Goal: Find specific page/section: Find specific page/section

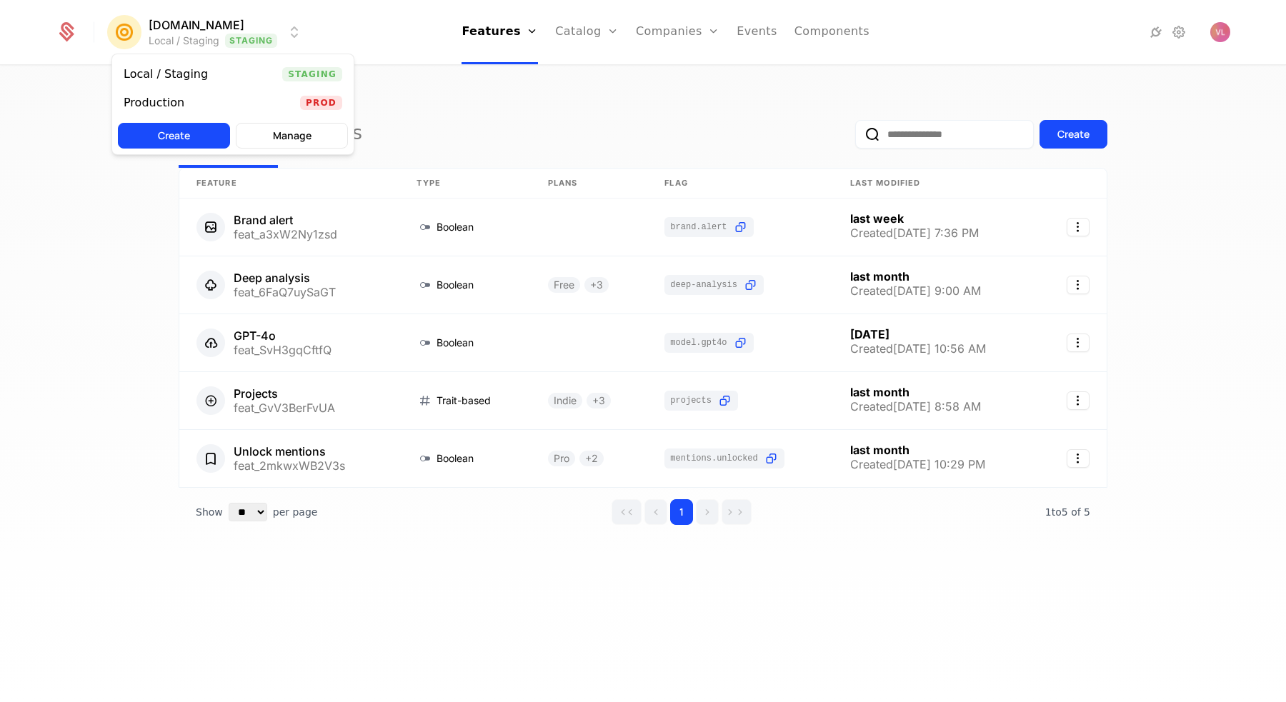
click at [245, 33] on html "[DOMAIN_NAME] Local / Staging Staging Features Features Flags Catalog Plans Add…" at bounding box center [643, 351] width 1286 height 702
click at [206, 100] on div "Production Prod" at bounding box center [232, 103] width 241 height 29
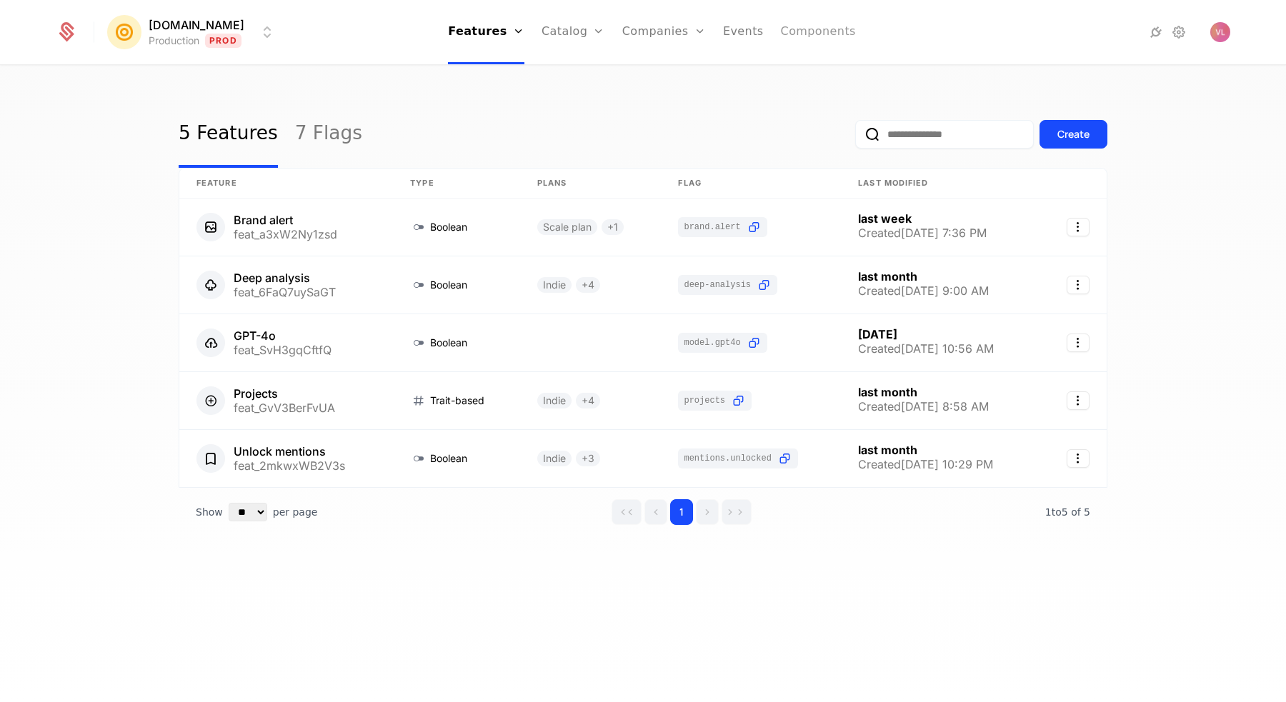
click at [797, 32] on link "Components" at bounding box center [818, 32] width 75 height 64
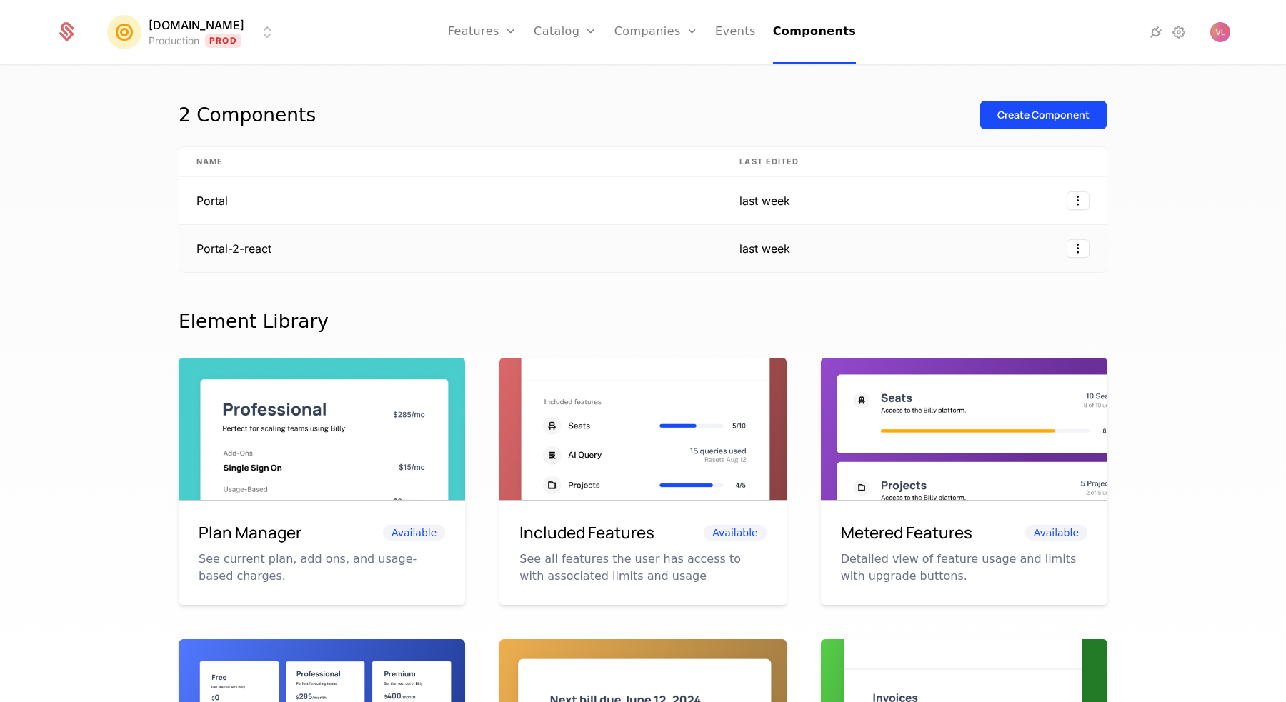
click at [389, 246] on td "Portal-2-react" at bounding box center [450, 248] width 543 height 47
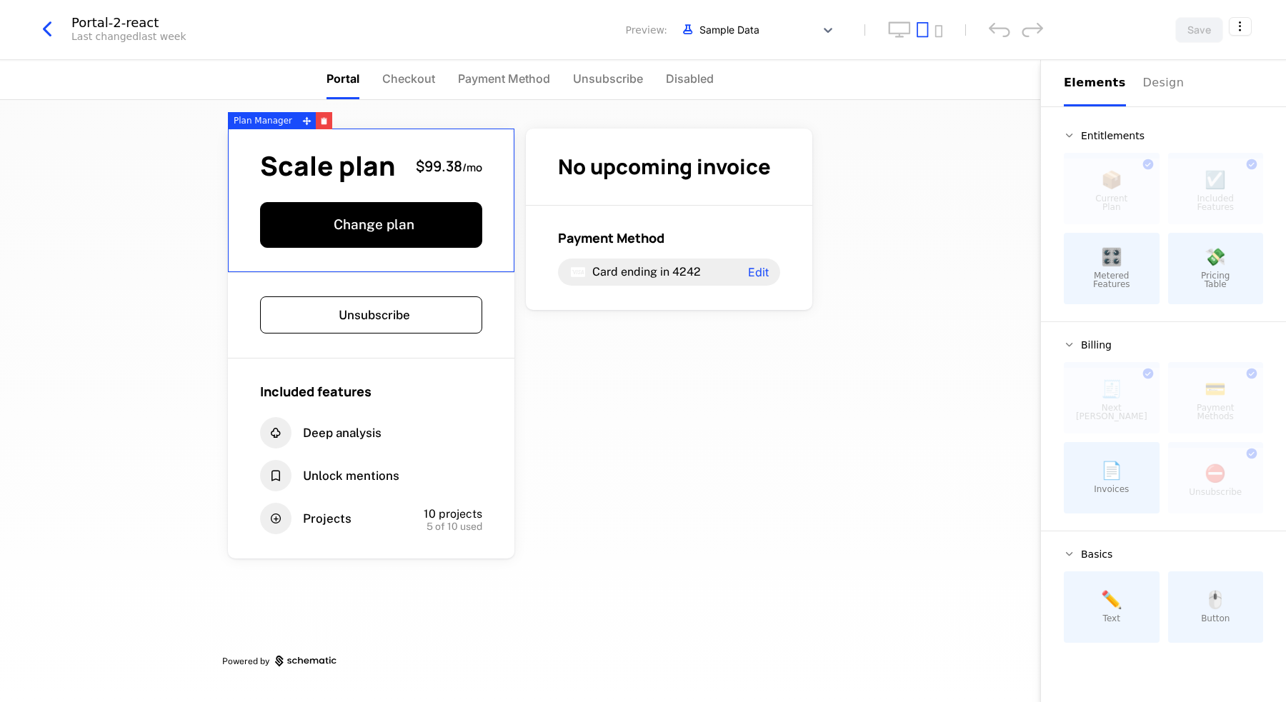
click at [41, 29] on icon "button" at bounding box center [47, 29] width 26 height 26
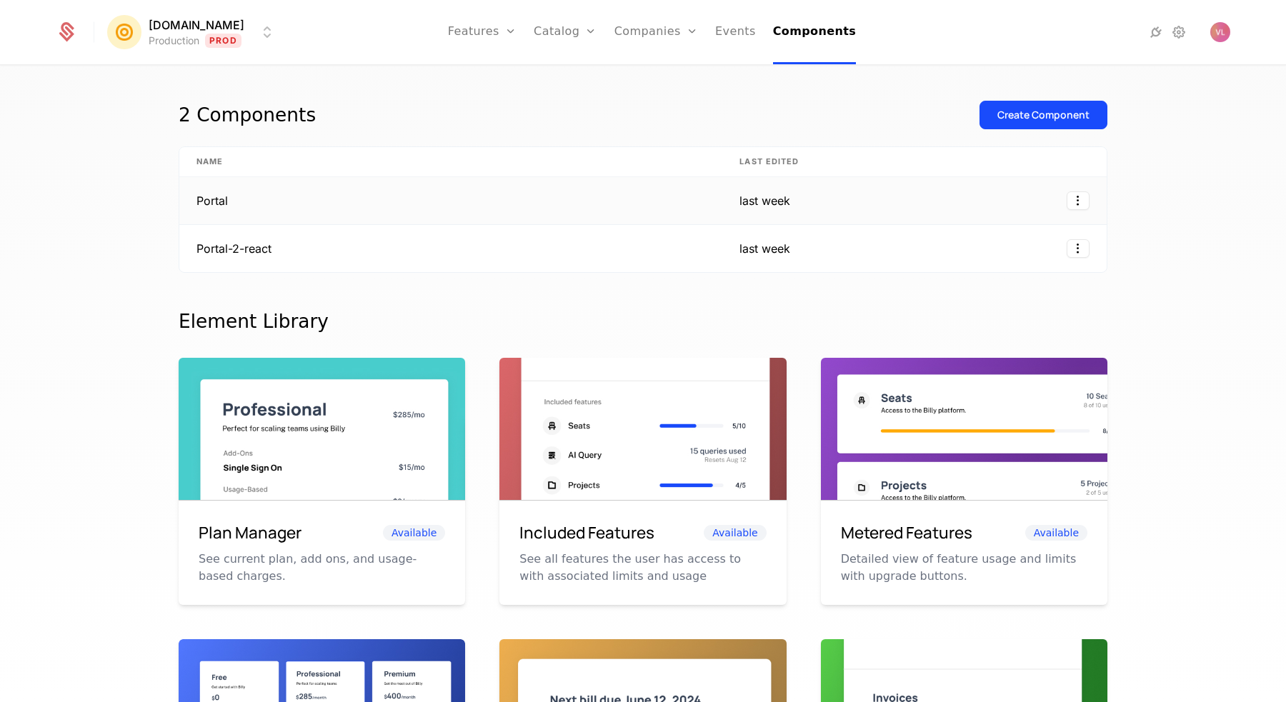
click at [278, 207] on td "Portal" at bounding box center [450, 201] width 543 height 48
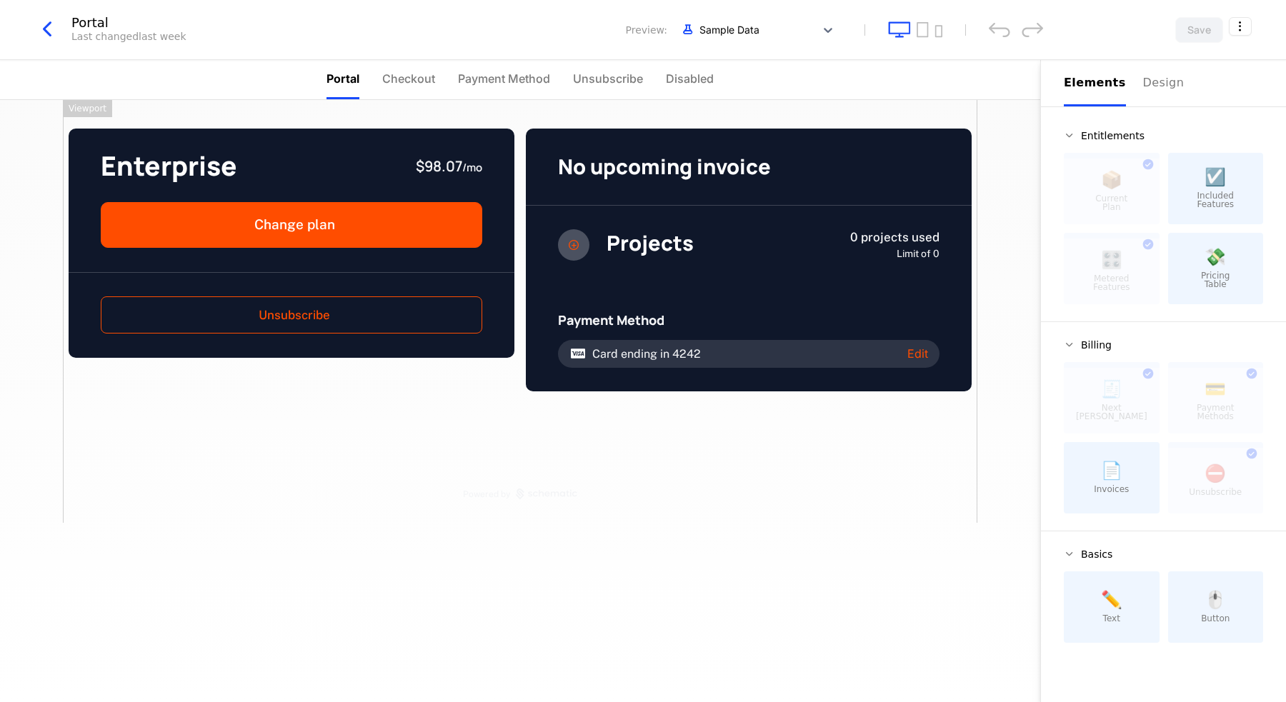
click at [34, 19] on icon "button" at bounding box center [47, 29] width 26 height 26
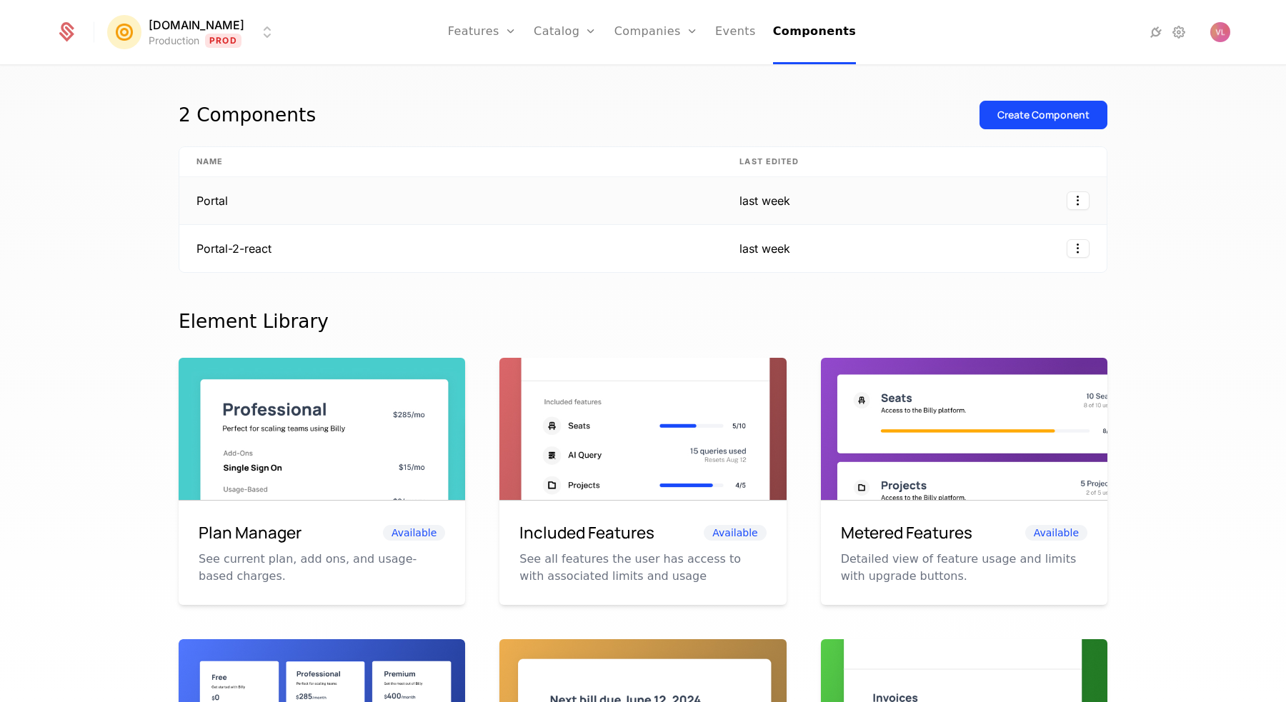
click at [225, 204] on td "Portal" at bounding box center [450, 201] width 543 height 48
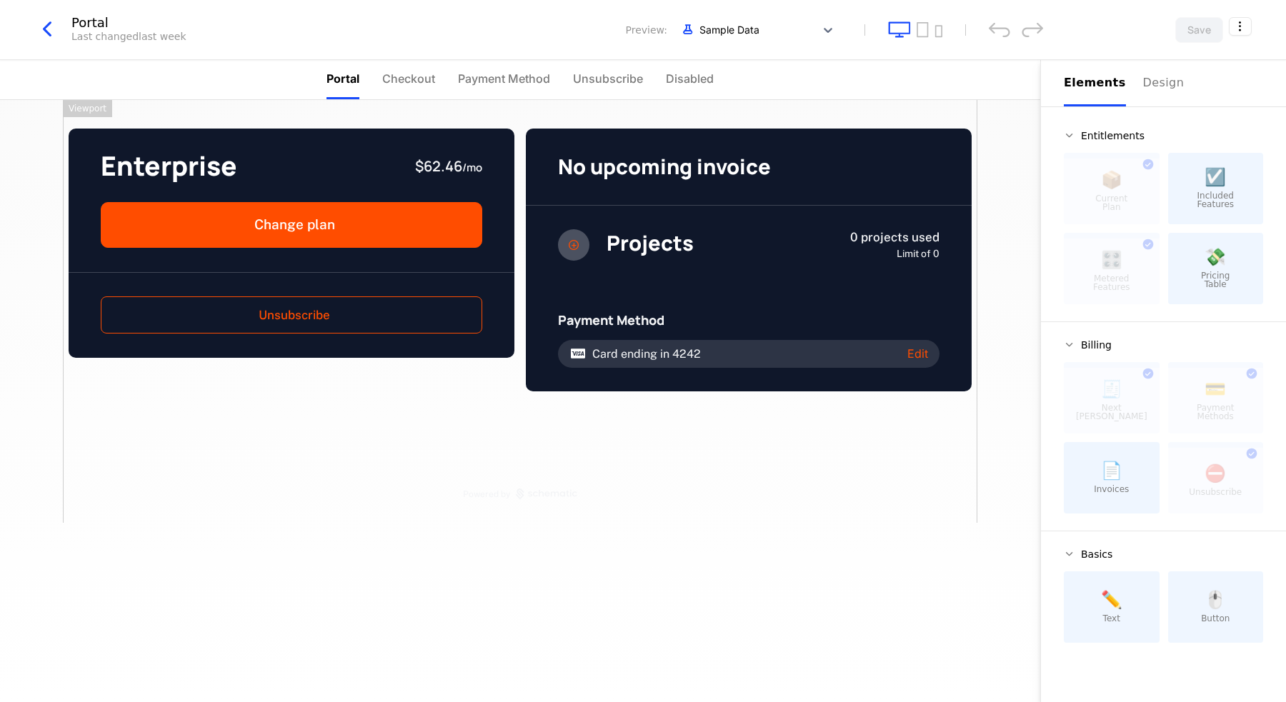
click at [48, 35] on icon "button" at bounding box center [47, 29] width 26 height 26
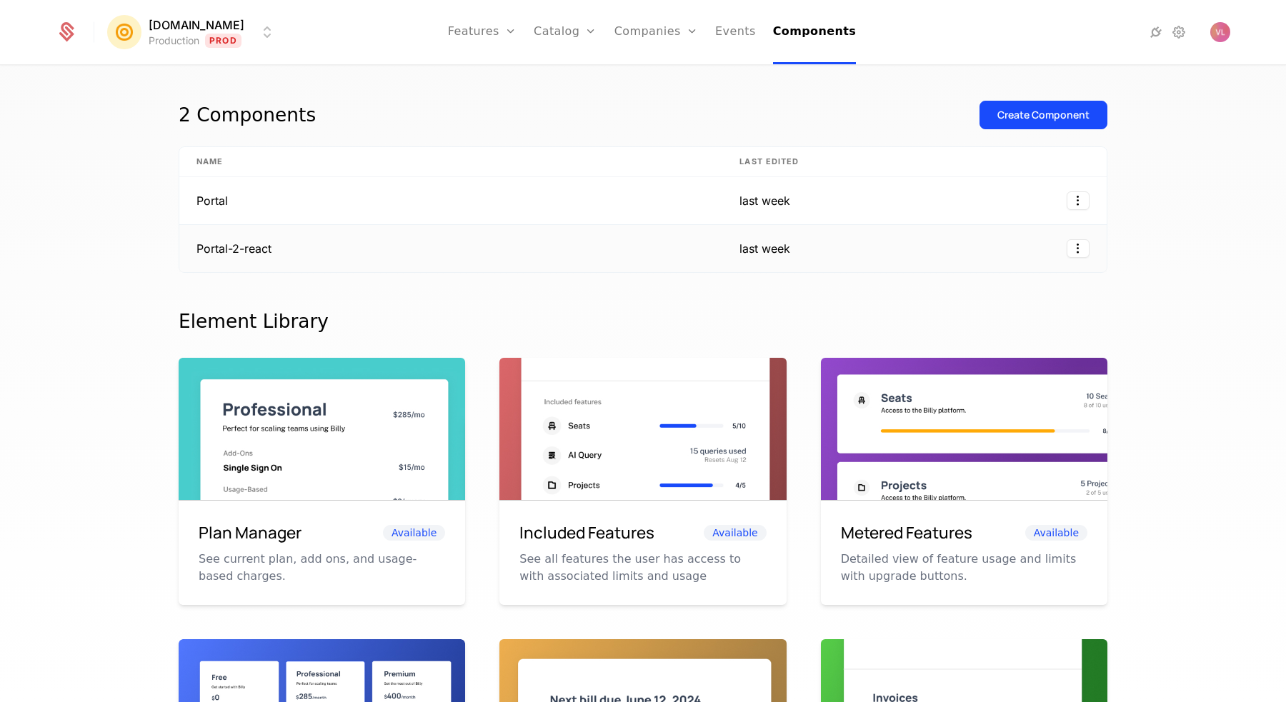
click at [291, 246] on td "Portal-2-react" at bounding box center [450, 248] width 543 height 47
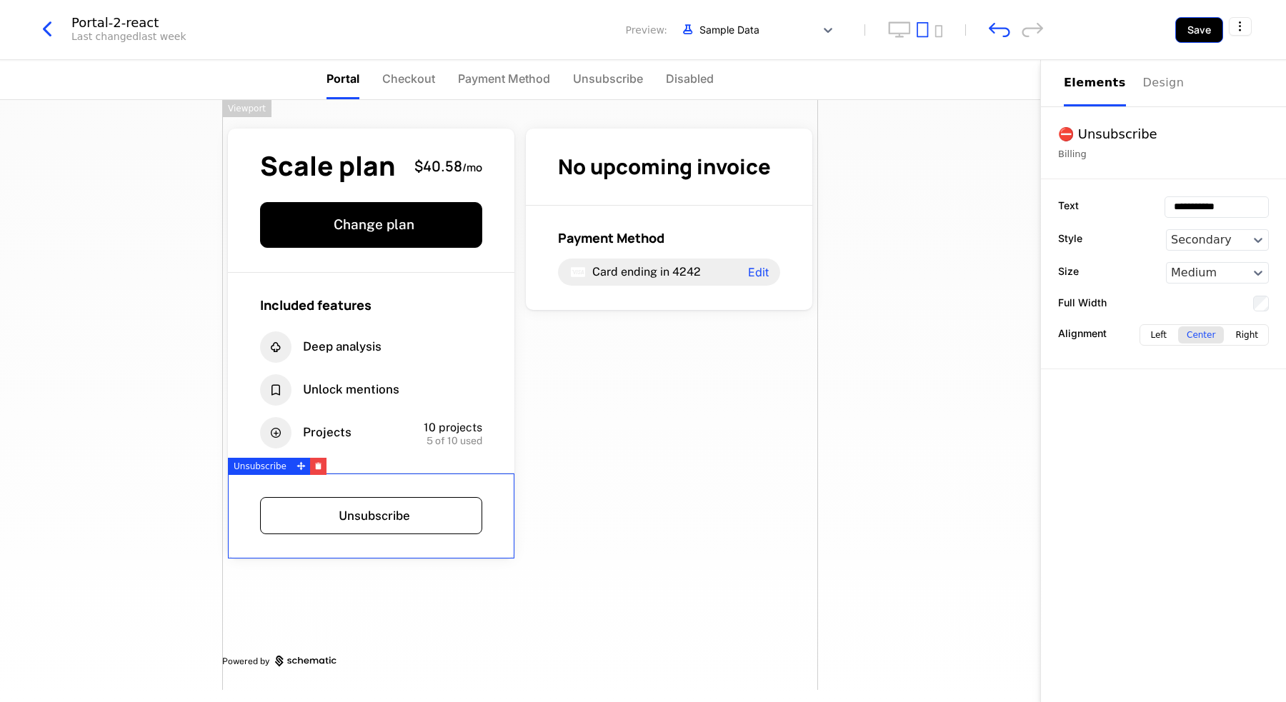
click at [1200, 34] on button "Save" at bounding box center [1199, 30] width 48 height 26
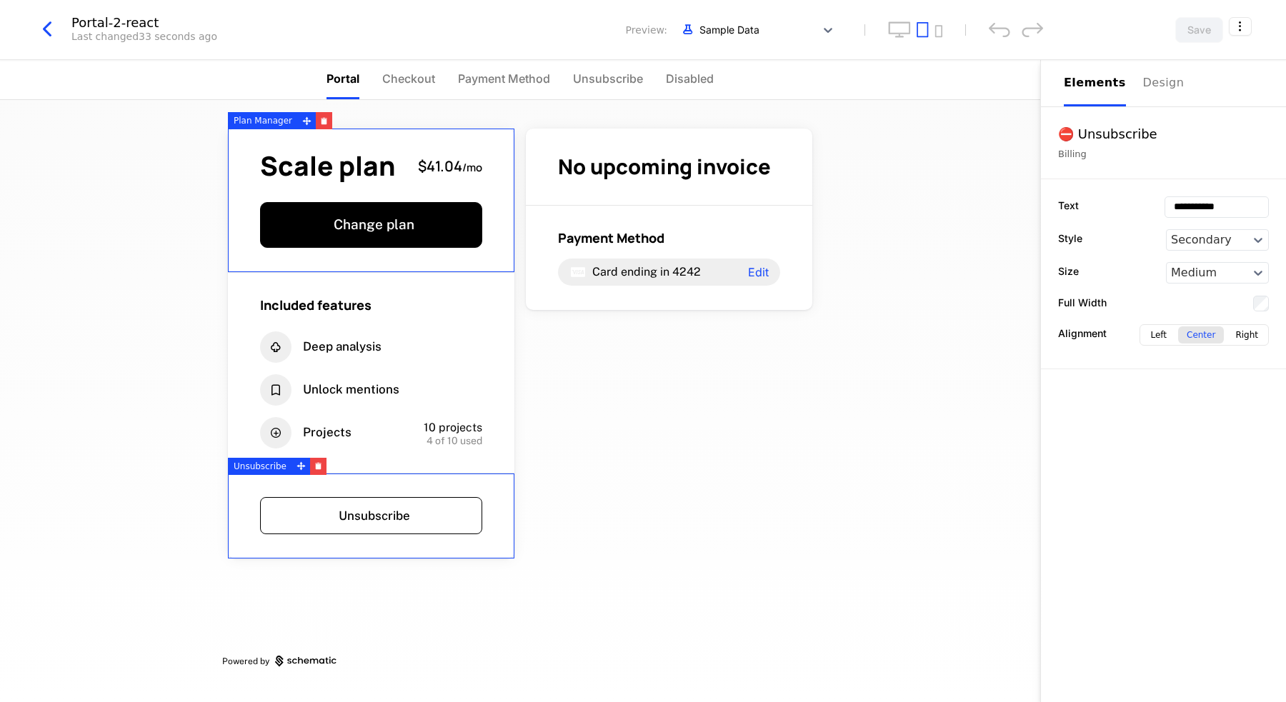
click at [48, 24] on icon "button" at bounding box center [47, 29] width 26 height 26
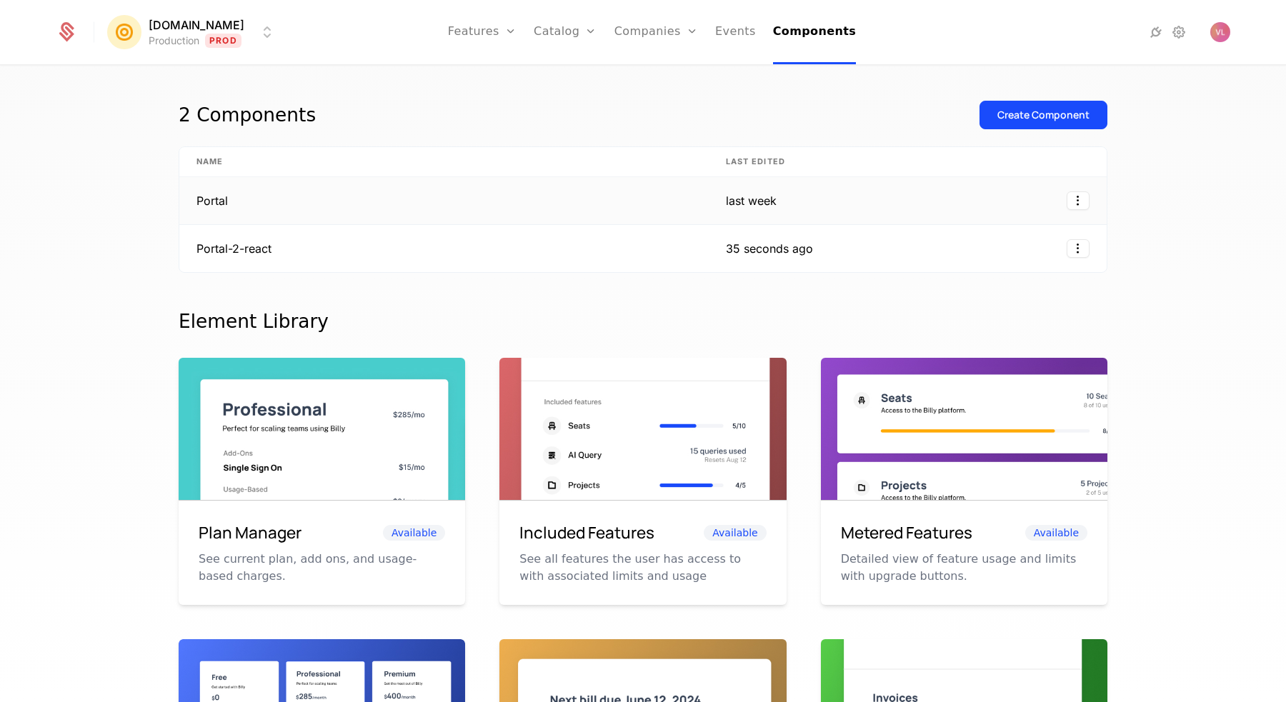
click at [269, 196] on td "Portal" at bounding box center [443, 201] width 529 height 48
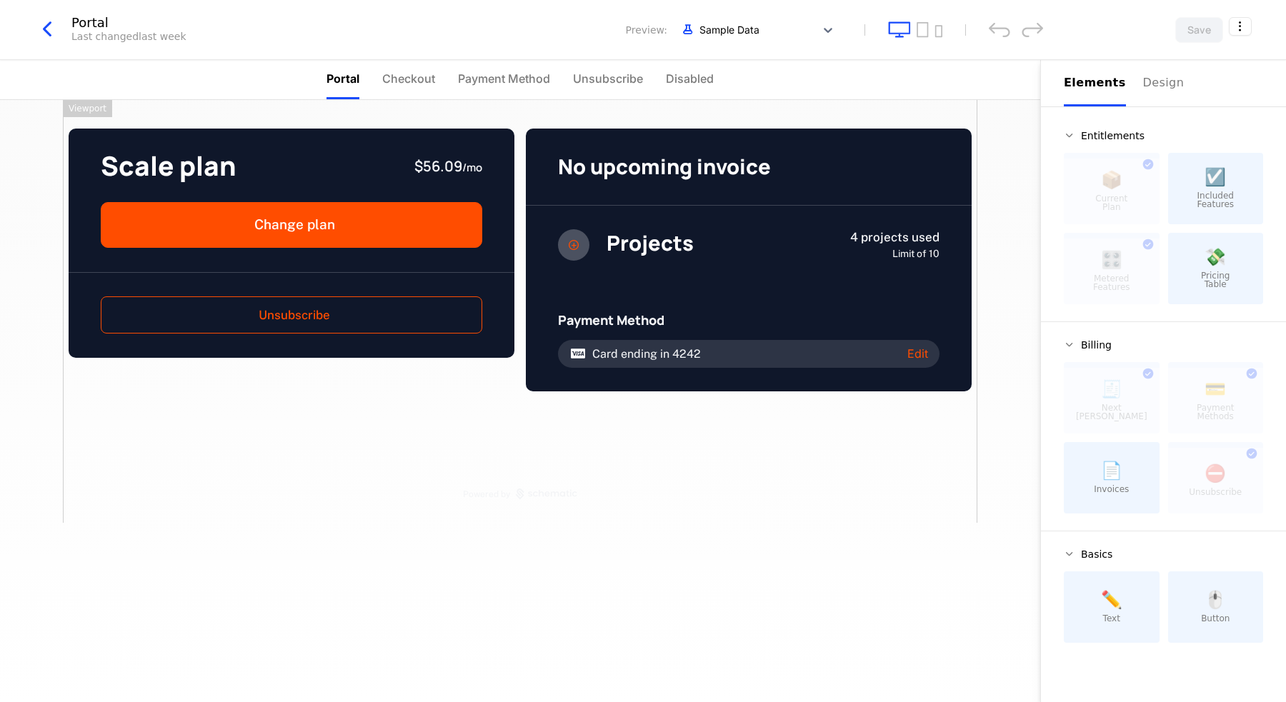
click at [50, 29] on icon "button" at bounding box center [47, 29] width 26 height 26
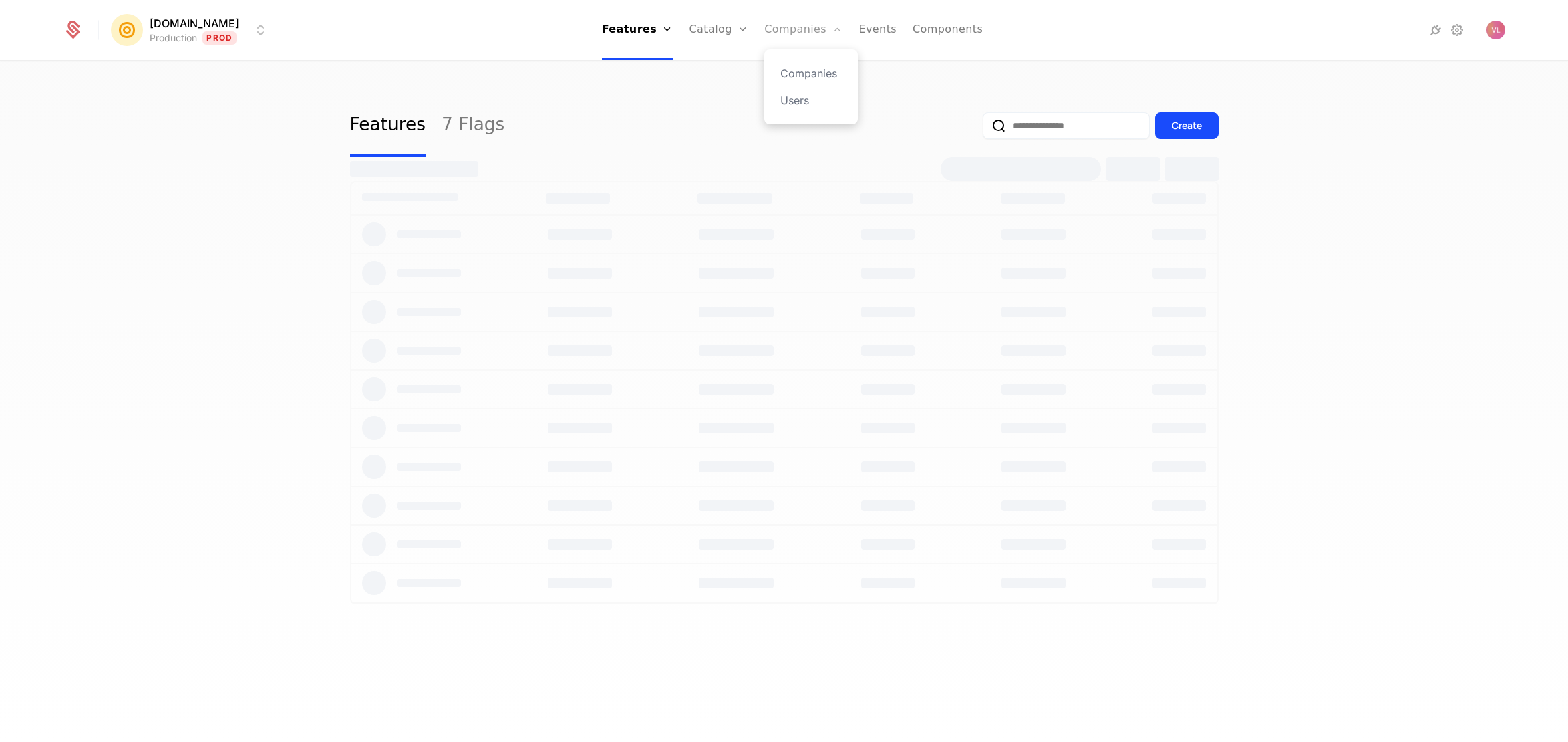
click at [773, 36] on link "Companies" at bounding box center [803, 30] width 79 height 60
click at [890, 132] on input "email" at bounding box center [900, 125] width 167 height 27
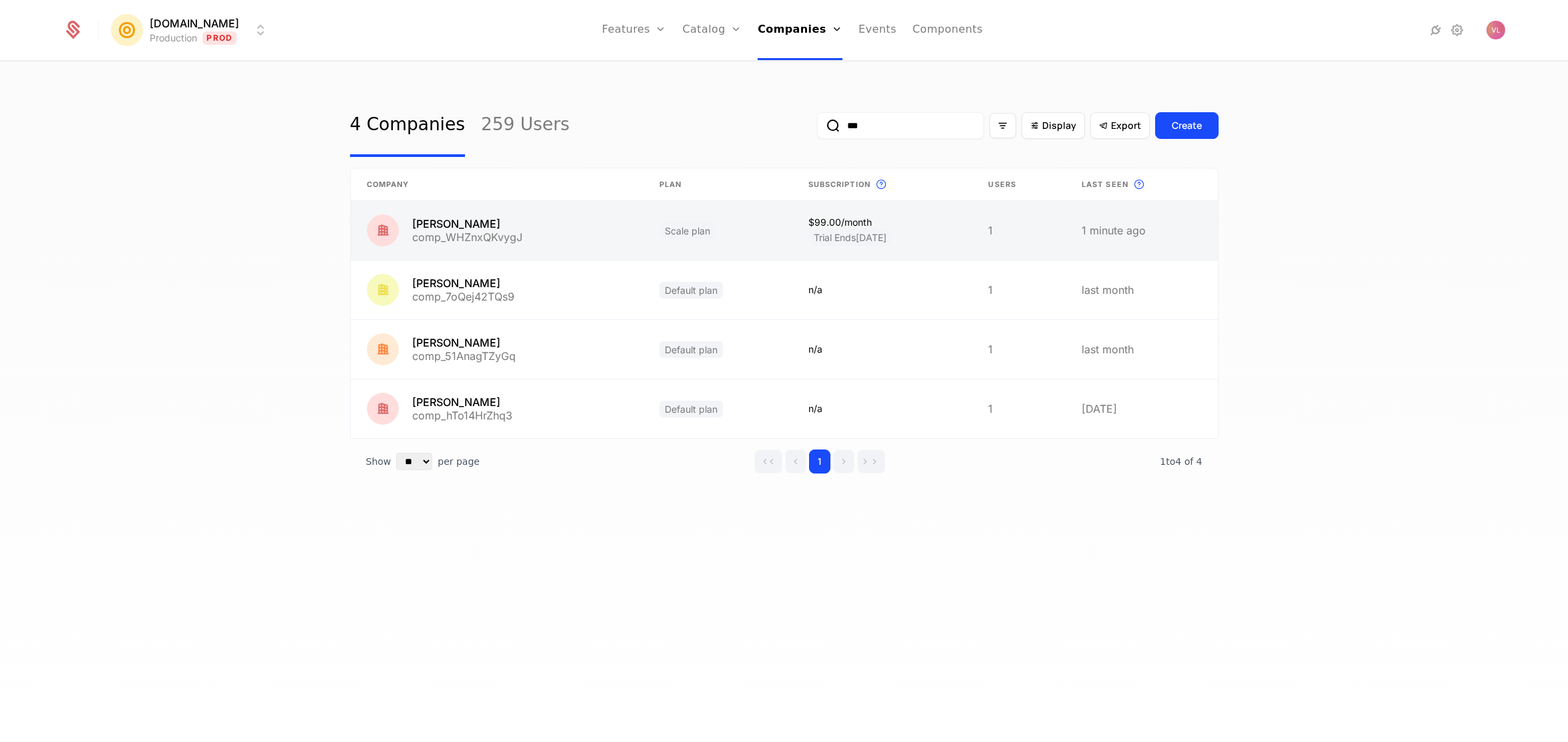
type input "***"
click at [497, 219] on link at bounding box center [496, 230] width 293 height 59
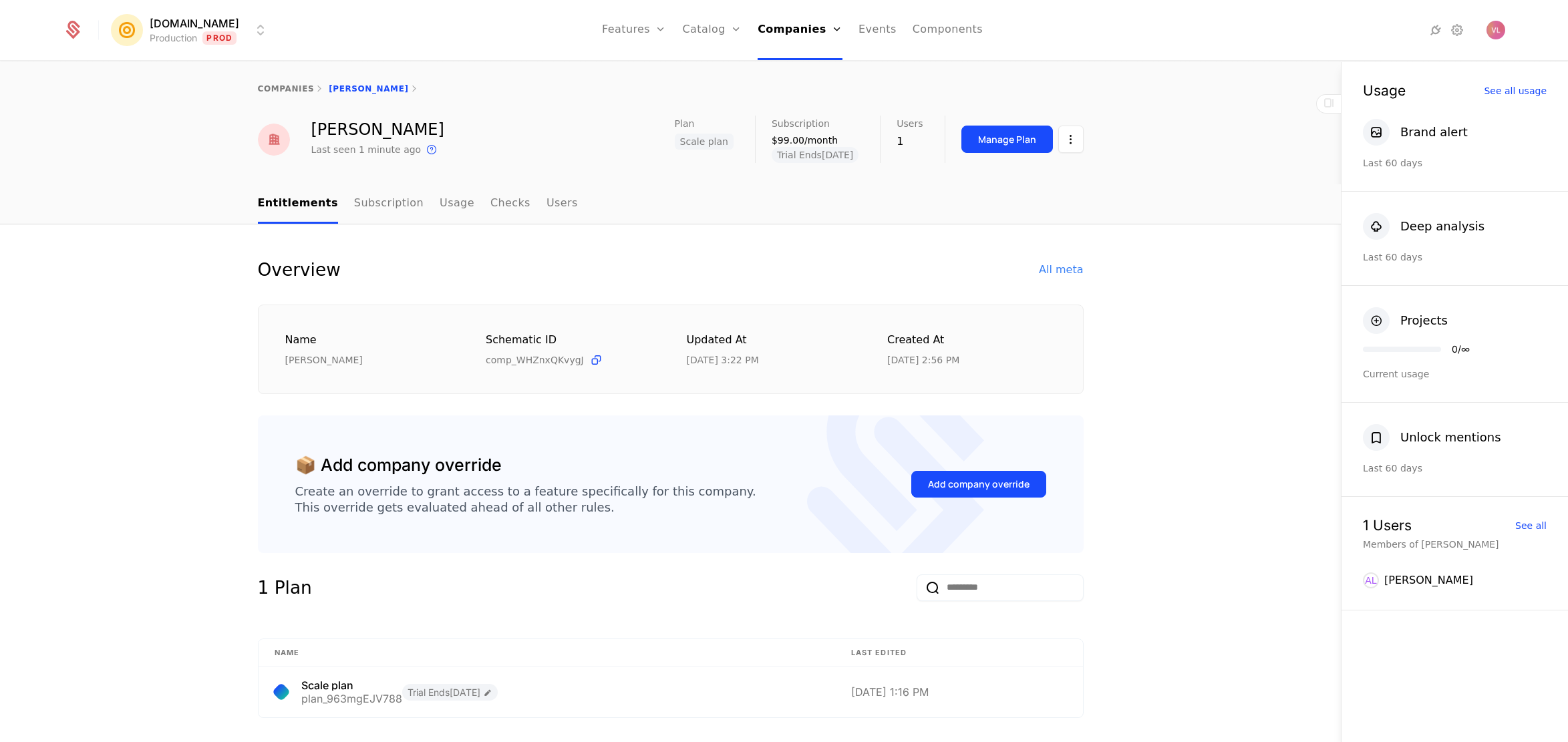
scroll to position [18, 0]
